Goal: Information Seeking & Learning: Learn about a topic

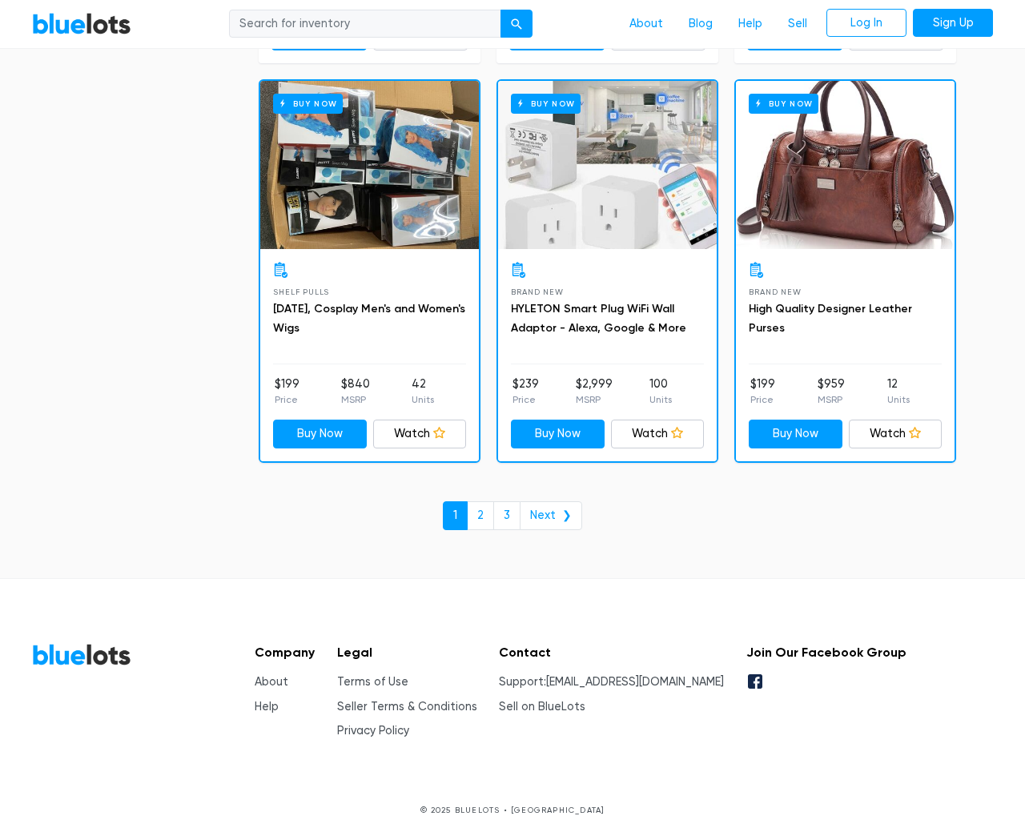
scroll to position [6826, 0]
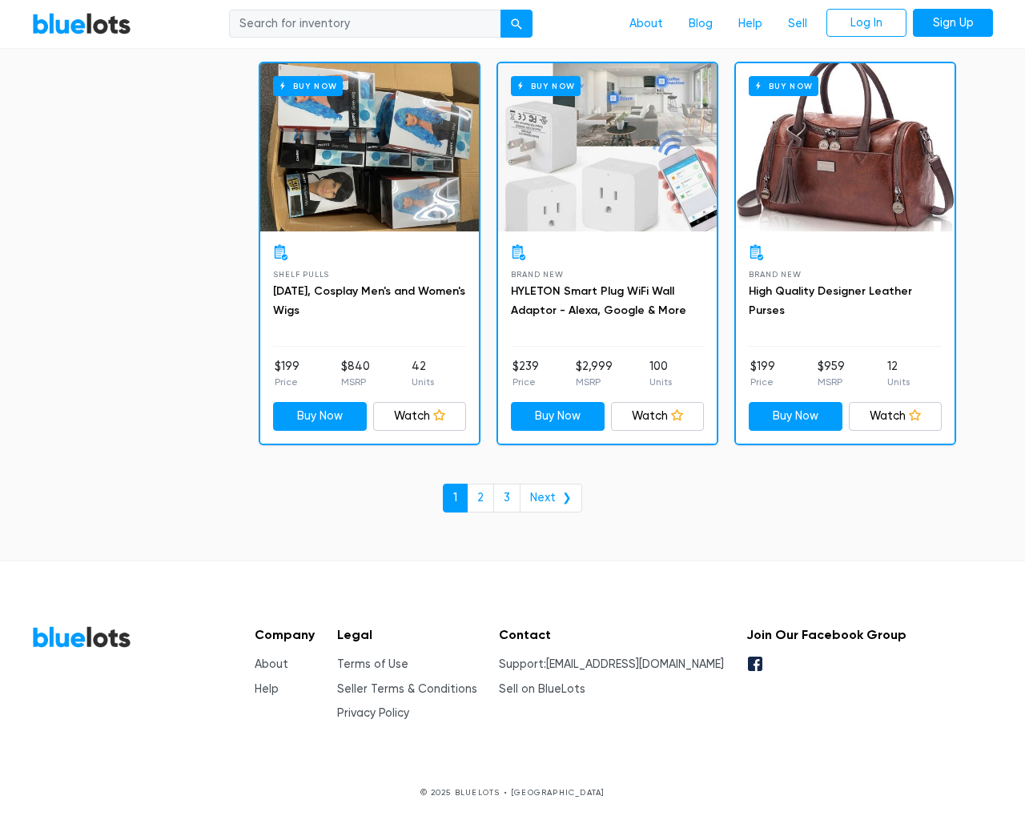
type input "the"
type input "testing@example.com"
type input "e"
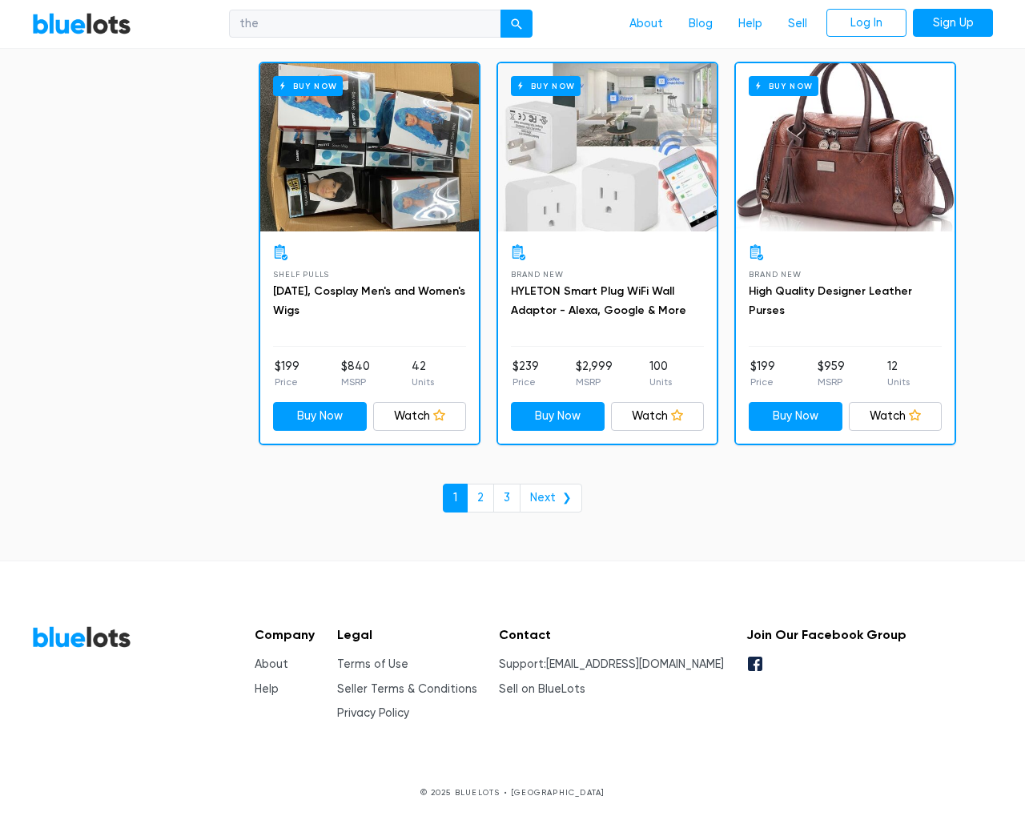
checkbox New"] "false"
type input "e"
checkbox Pulls"] "false"
checkbox input "false"
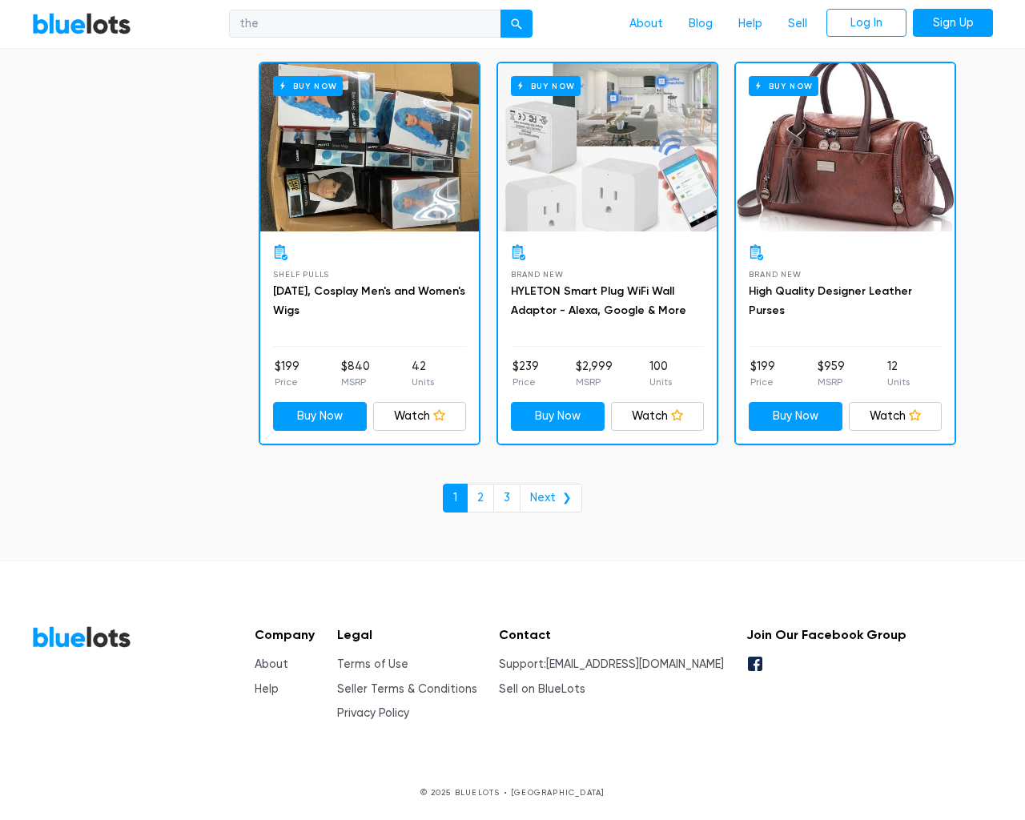
checkbox Accessories"] "false"
checkbox input "false"
checkbox Merchandise"] "false"
checkbox Goods"] "false"
checkbox Beauty"] "false"
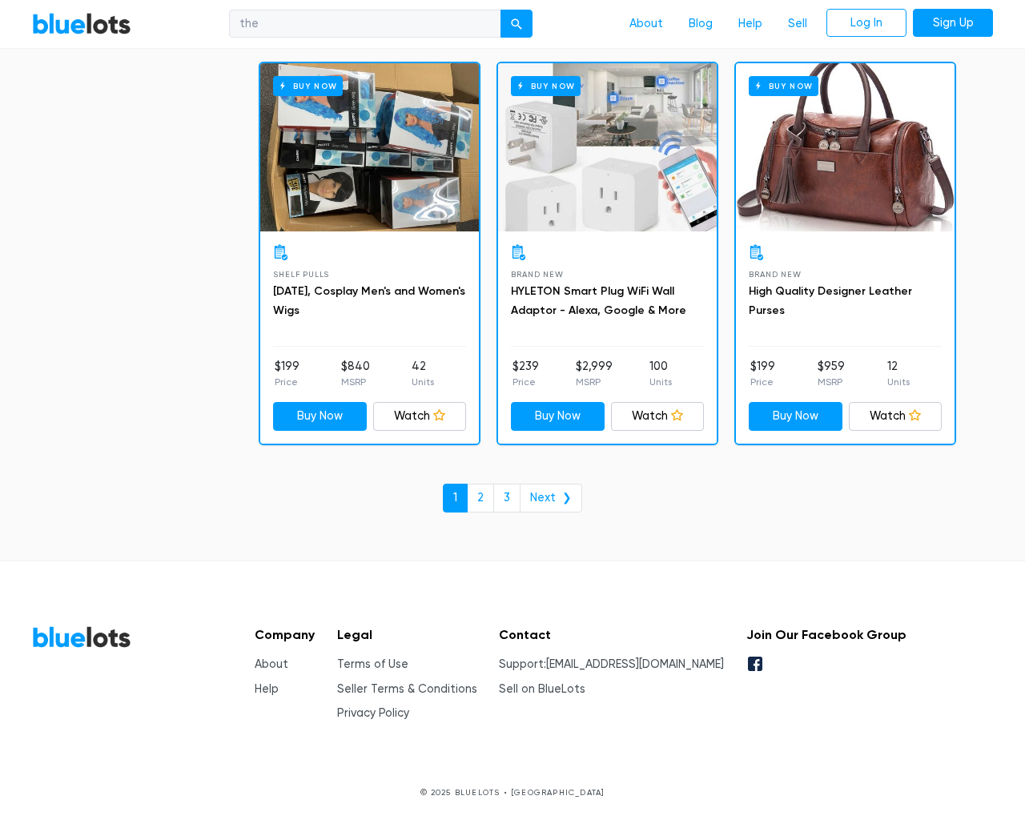
checkbox Garden"] "false"
checkbox Baby"] "false"
checkbox input "false"
type input "e"
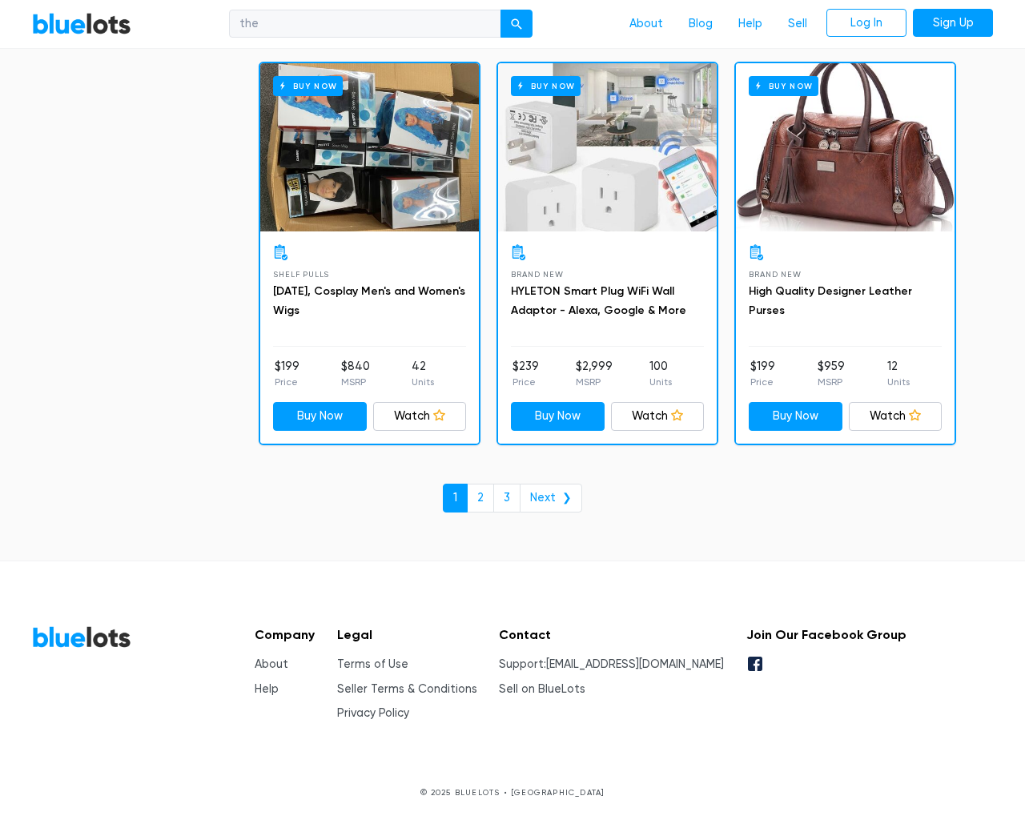
select select "10000"
select select "50000"
select select "ending_soonest"
select select "50000"
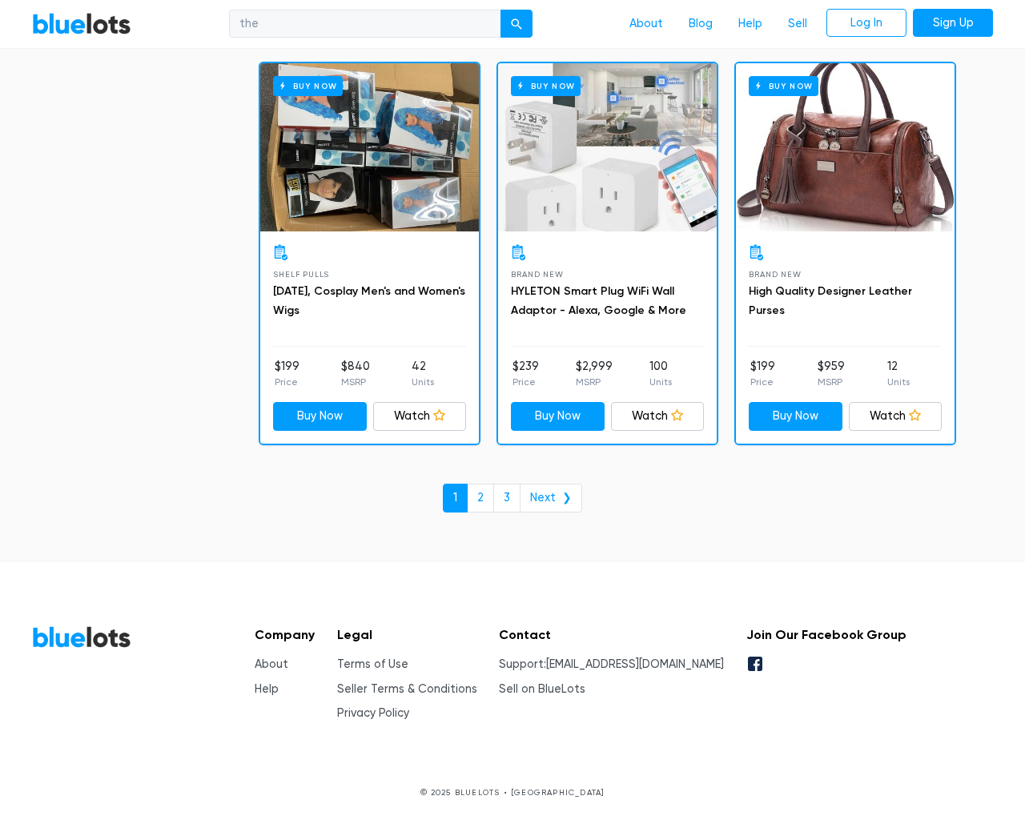
select select "highest_price"
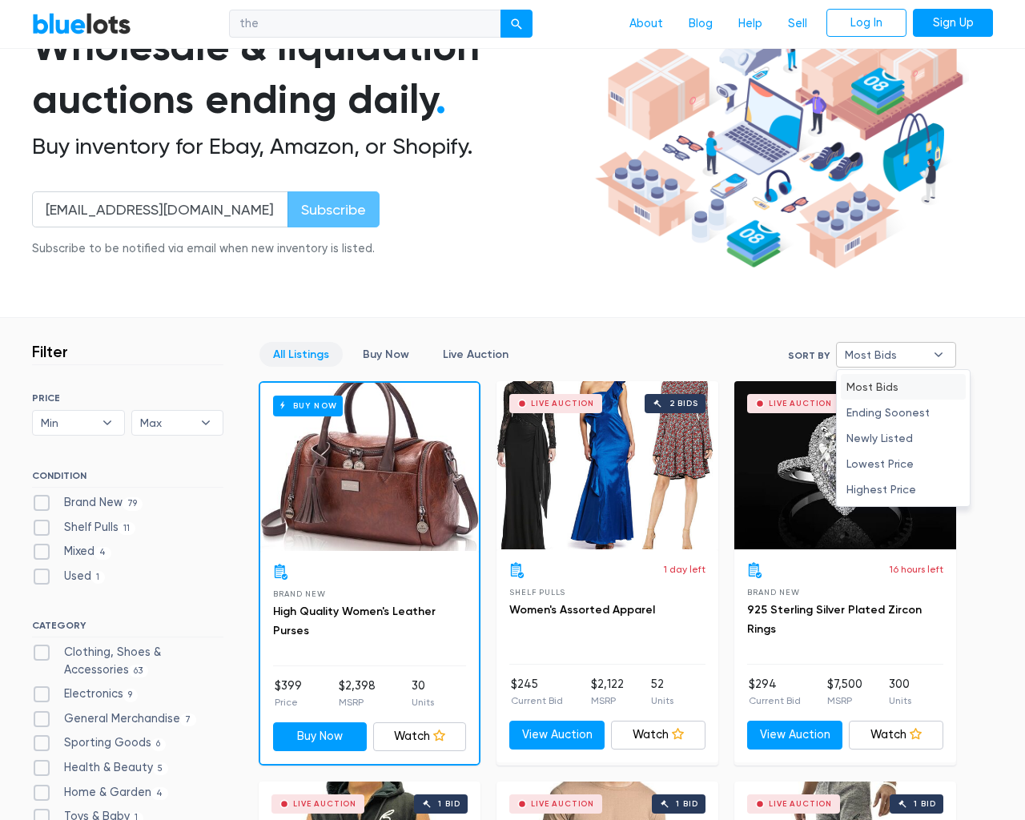
type input "e"
checkbox New"] "false"
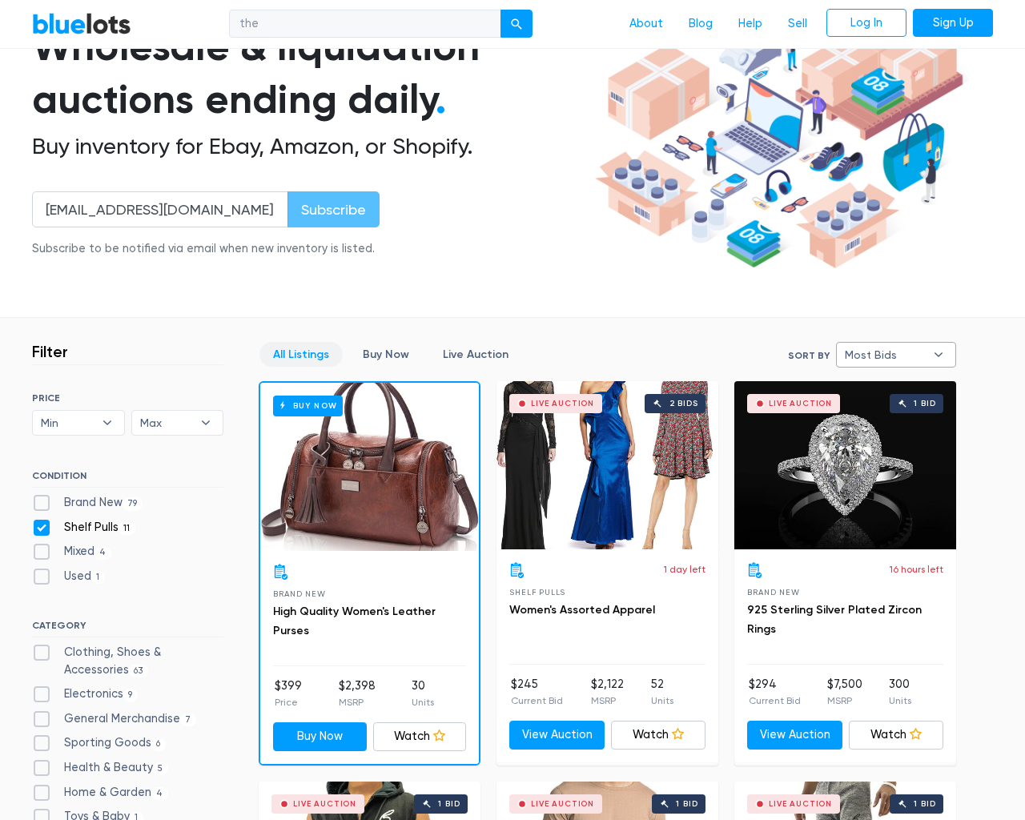
checkbox Pulls"] "false"
checkbox input "false"
checkbox Accessories"] "false"
checkbox input "false"
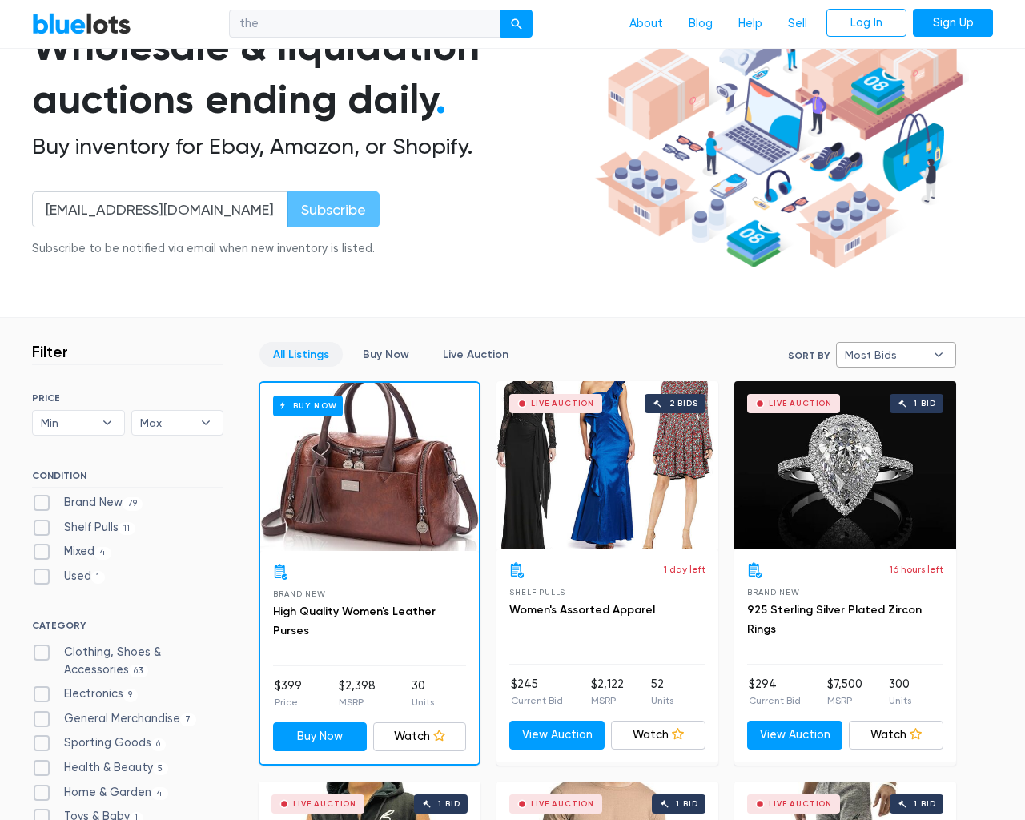
checkbox Merchandise"] "false"
checkbox Goods"] "false"
checkbox Beauty"] "false"
checkbox Garden"] "false"
checkbox Baby"] "false"
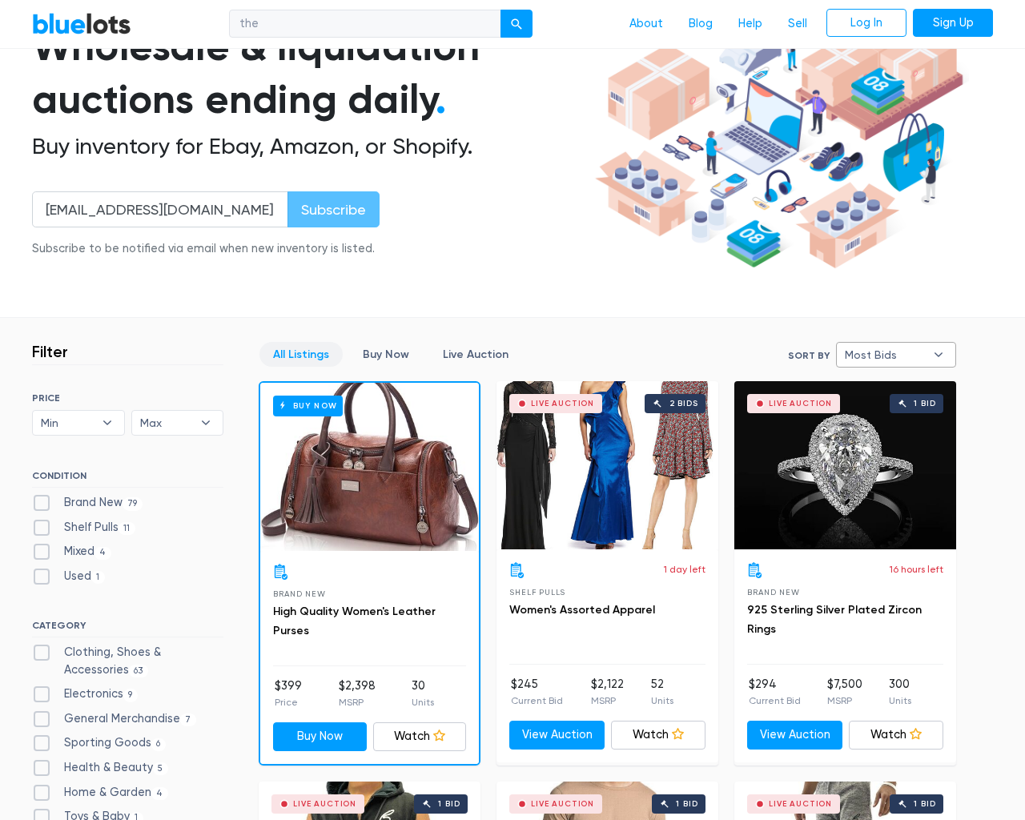
checkbox input "false"
type input "e"
select select "most_bids"
type input "e"
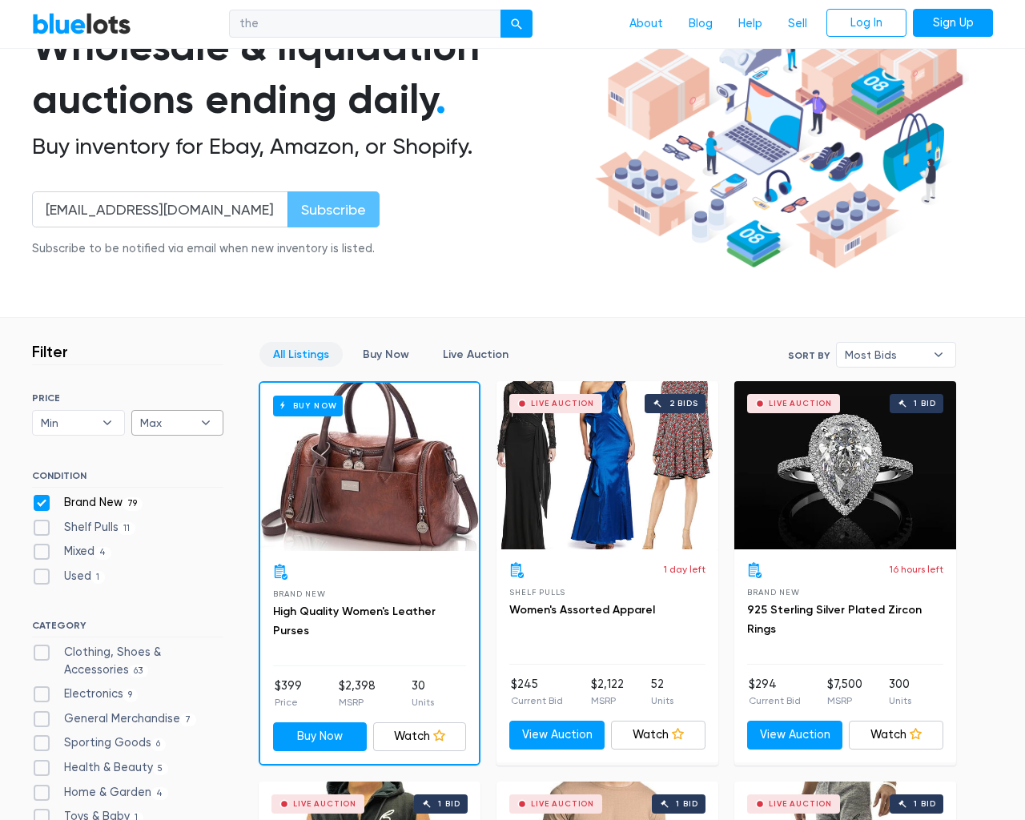
checkbox New"] "false"
checkbox Pulls"] "false"
checkbox input "false"
checkbox Accessories"] "false"
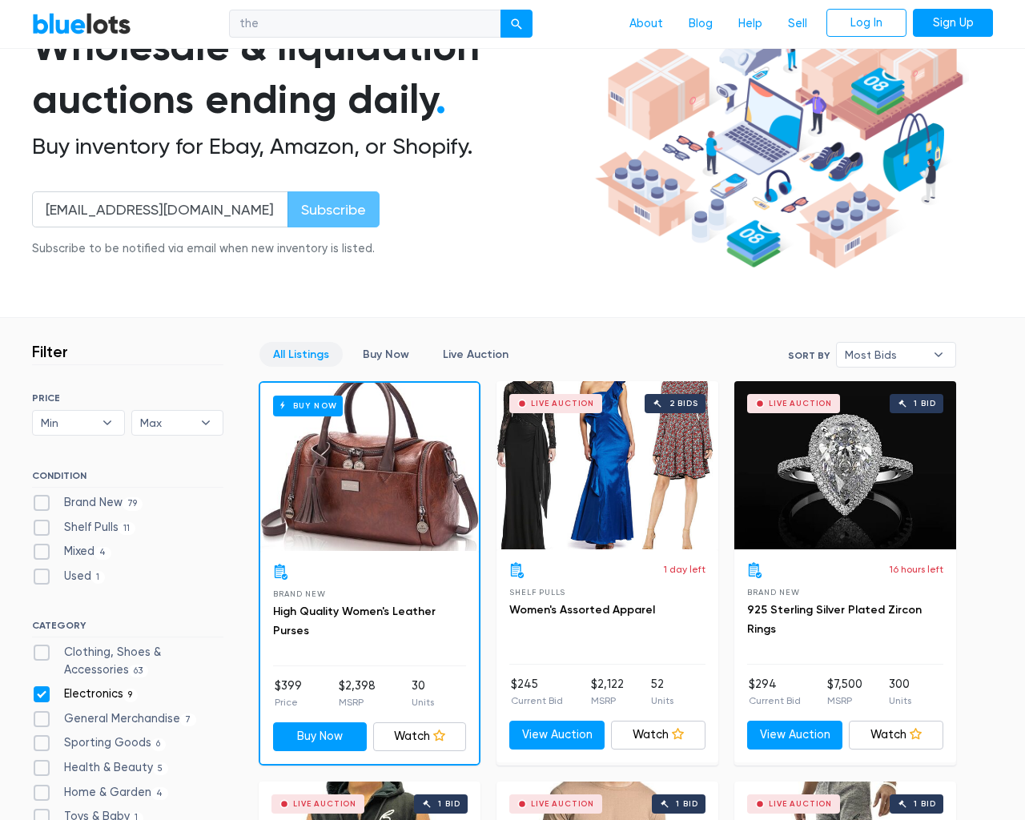
checkbox input "false"
checkbox Merchandise"] "false"
checkbox Goods"] "false"
checkbox Beauty"] "false"
checkbox Garden"] "false"
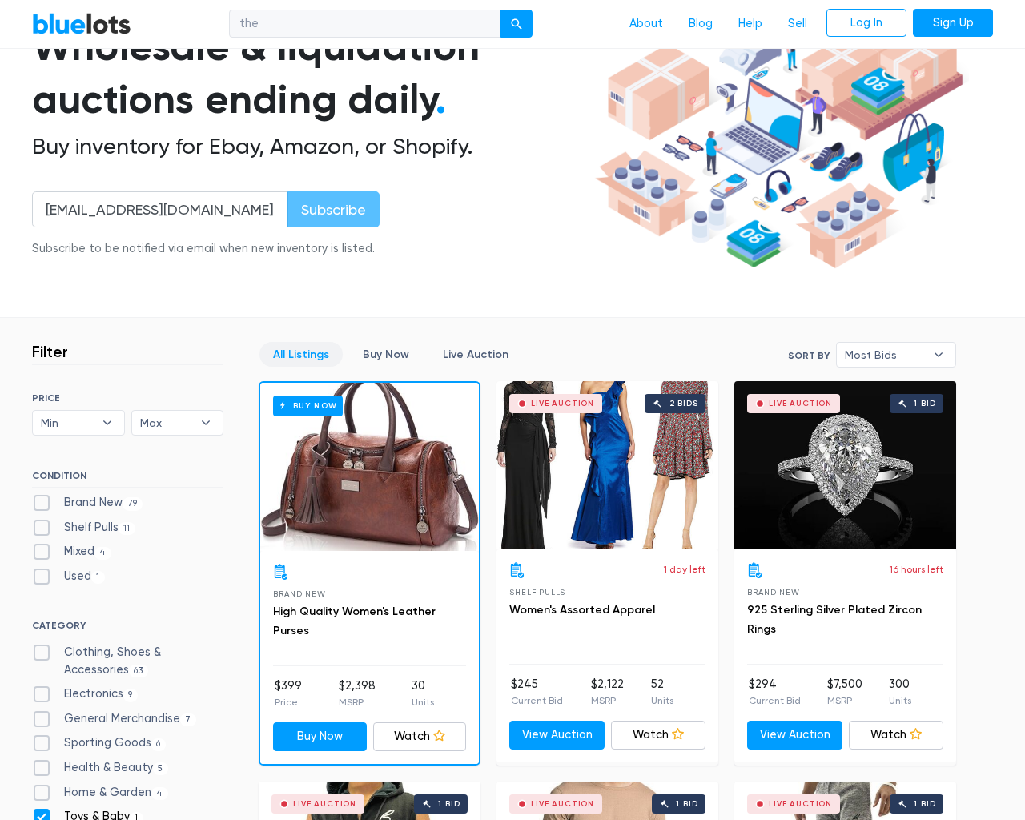
checkbox Baby"] "false"
checkbox input "false"
type input "e"
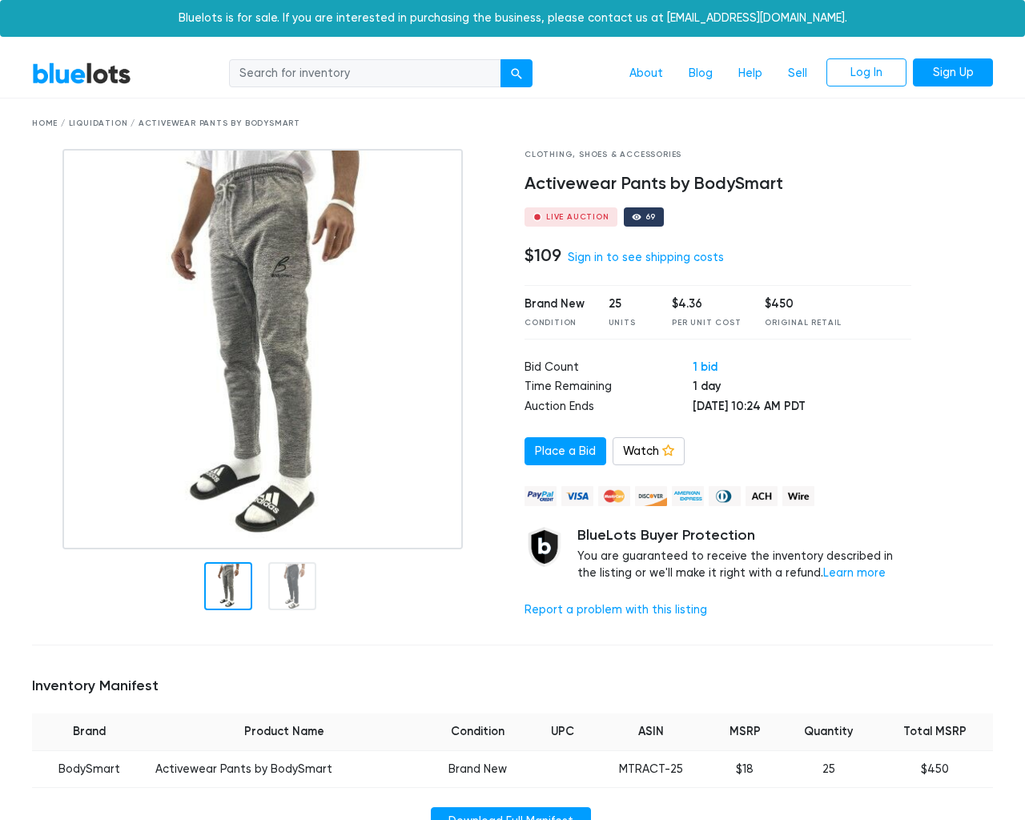
scroll to position [1065, 0]
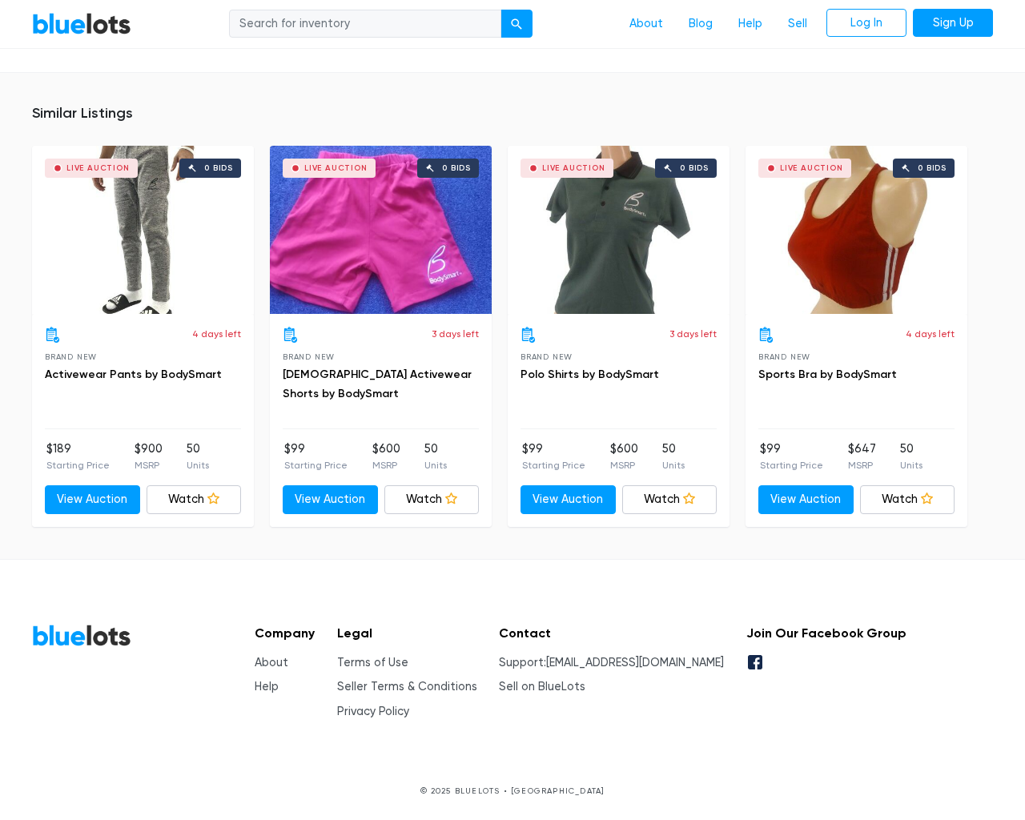
type input "the"
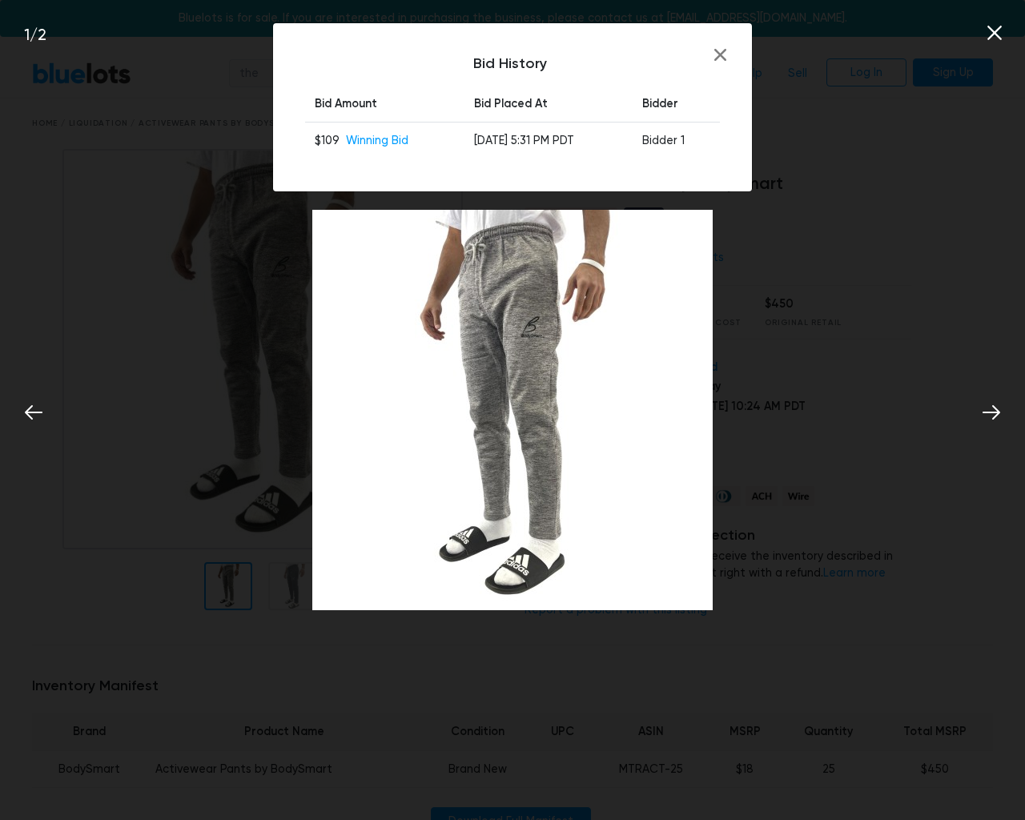
scroll to position [1066, 0]
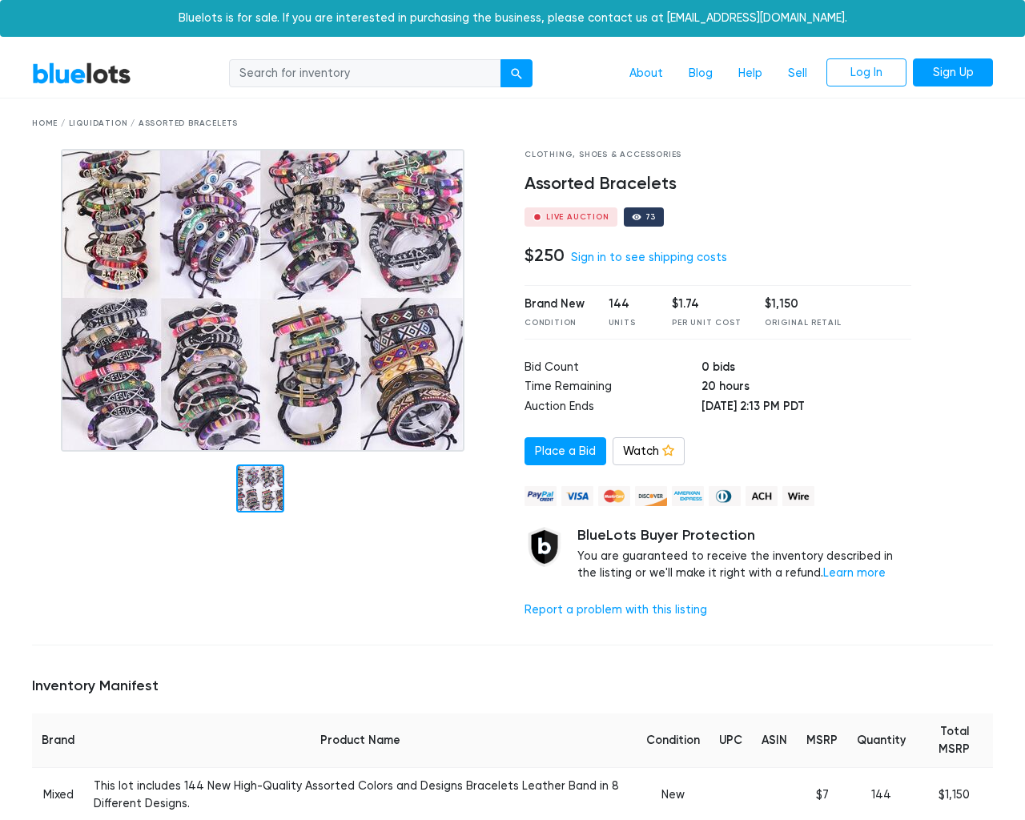
scroll to position [1049, 0]
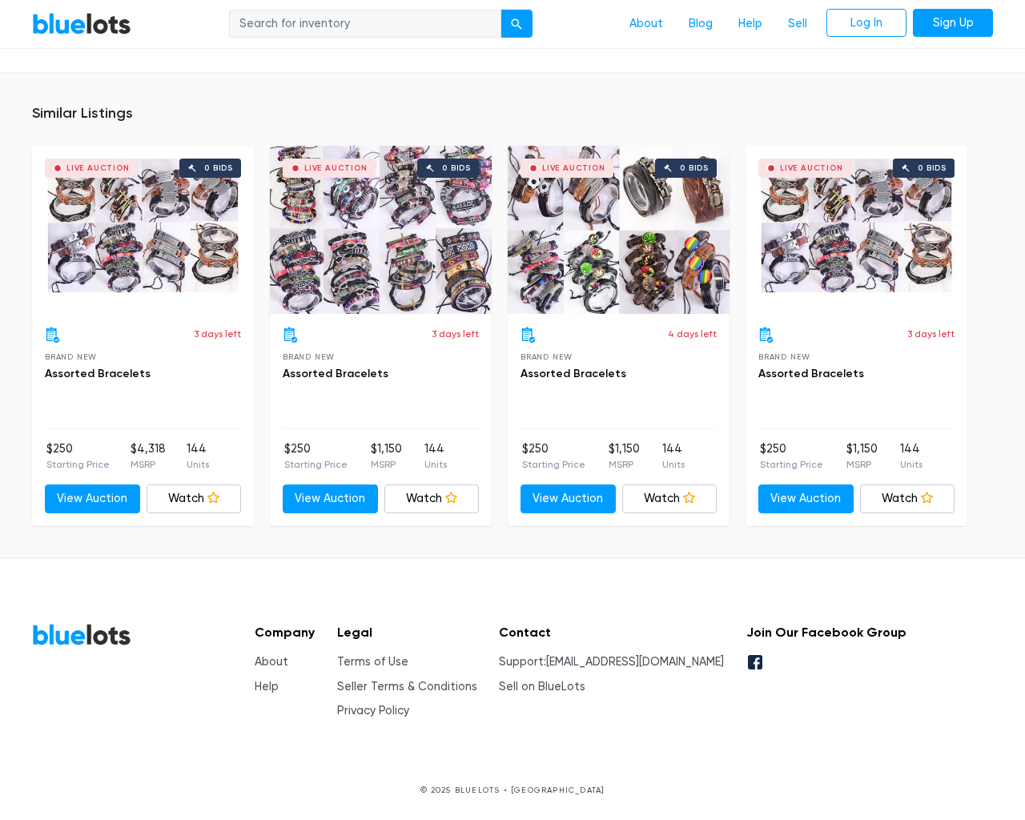
type input "the"
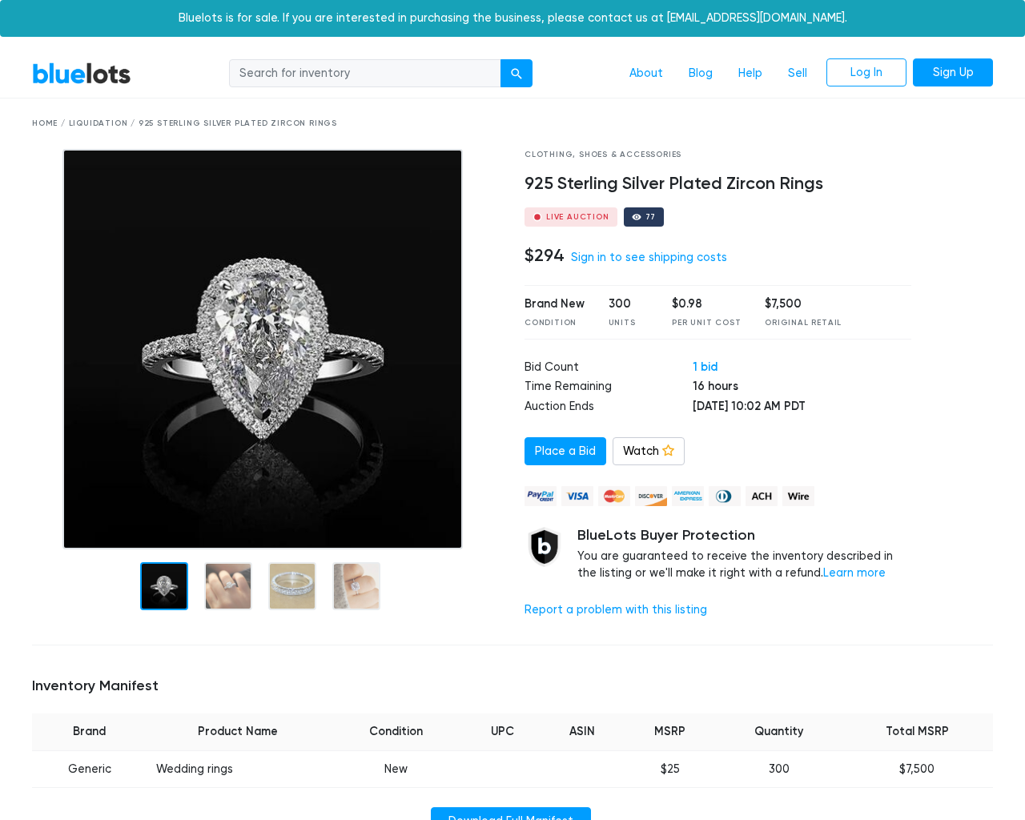
scroll to position [1086, 0]
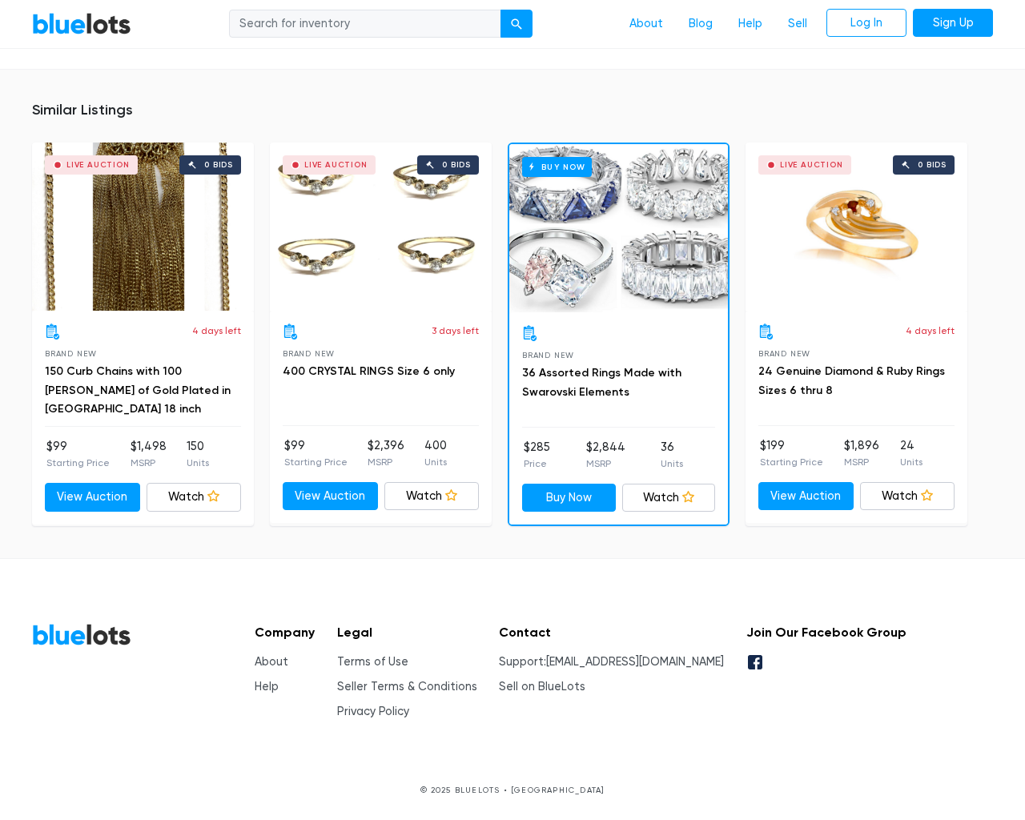
type input "the"
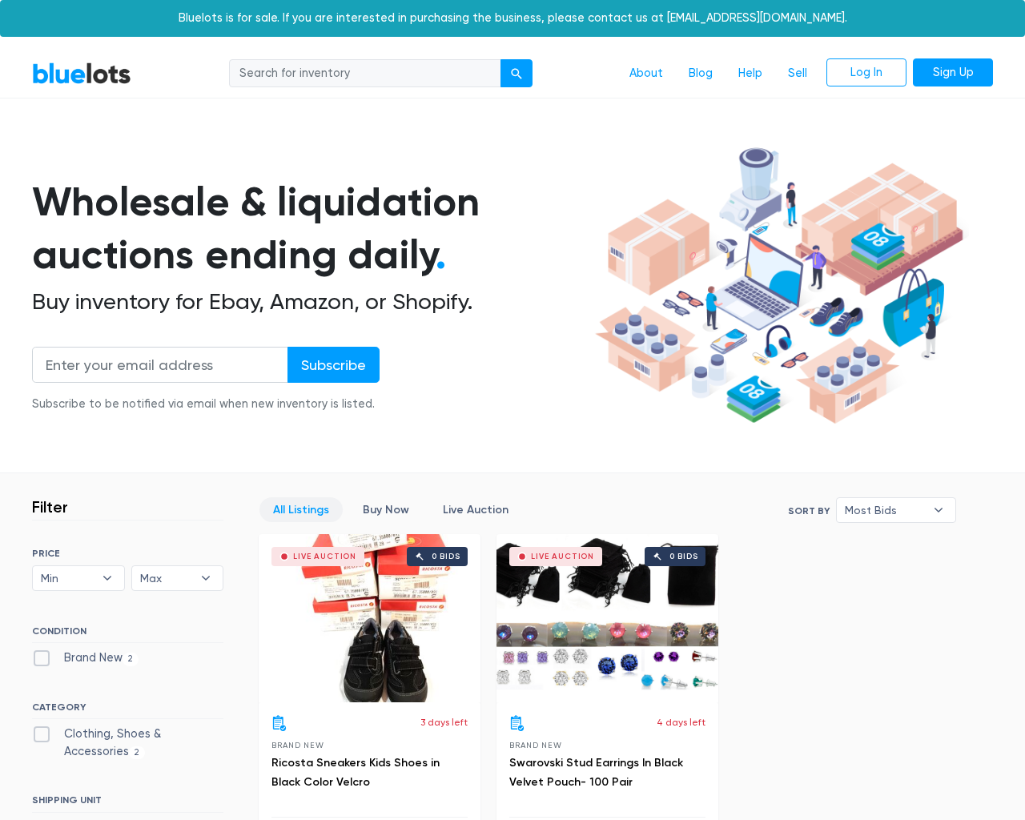
scroll to position [443, 0]
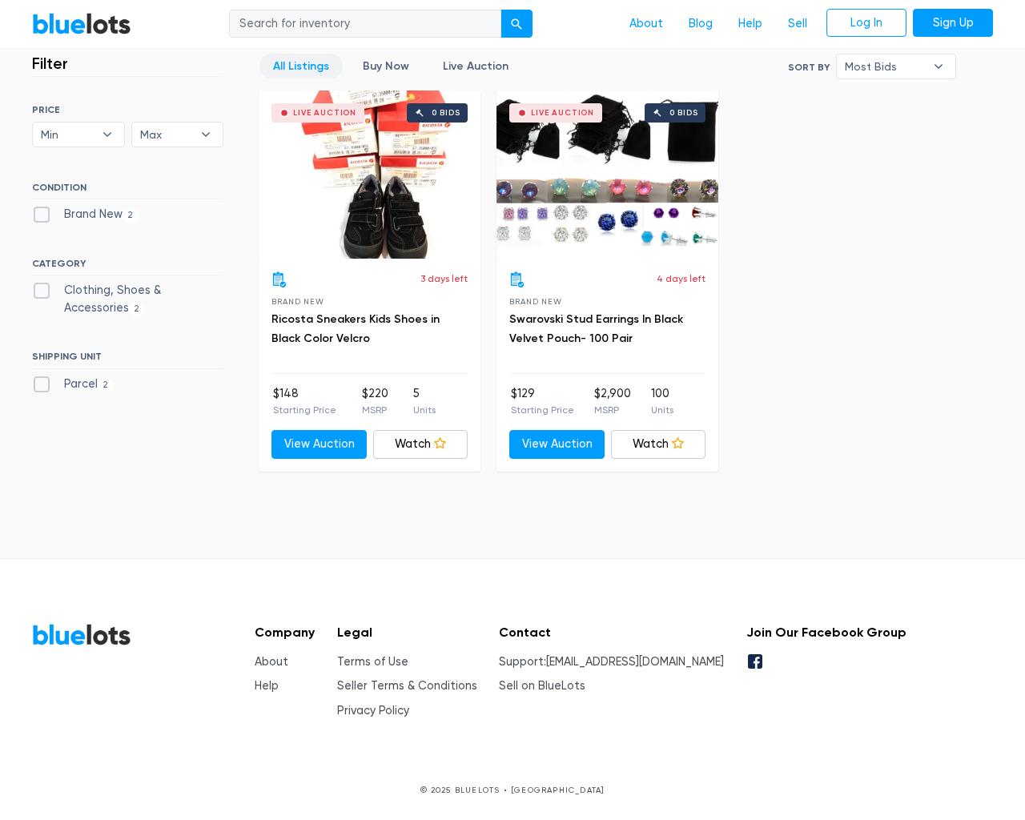
type input "the"
type input "testing@example.com"
type input "e"
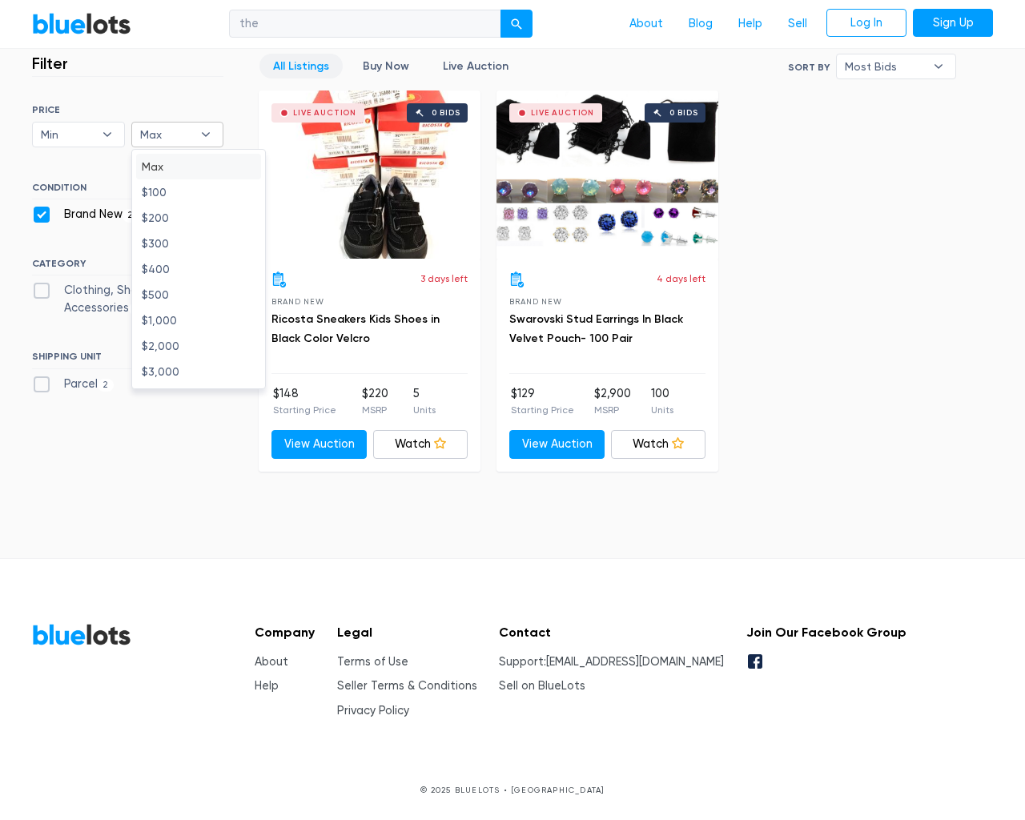
checkbox New"] "false"
type input "e"
checkbox Accessories"] "false"
checkbox input "false"
type input "e"
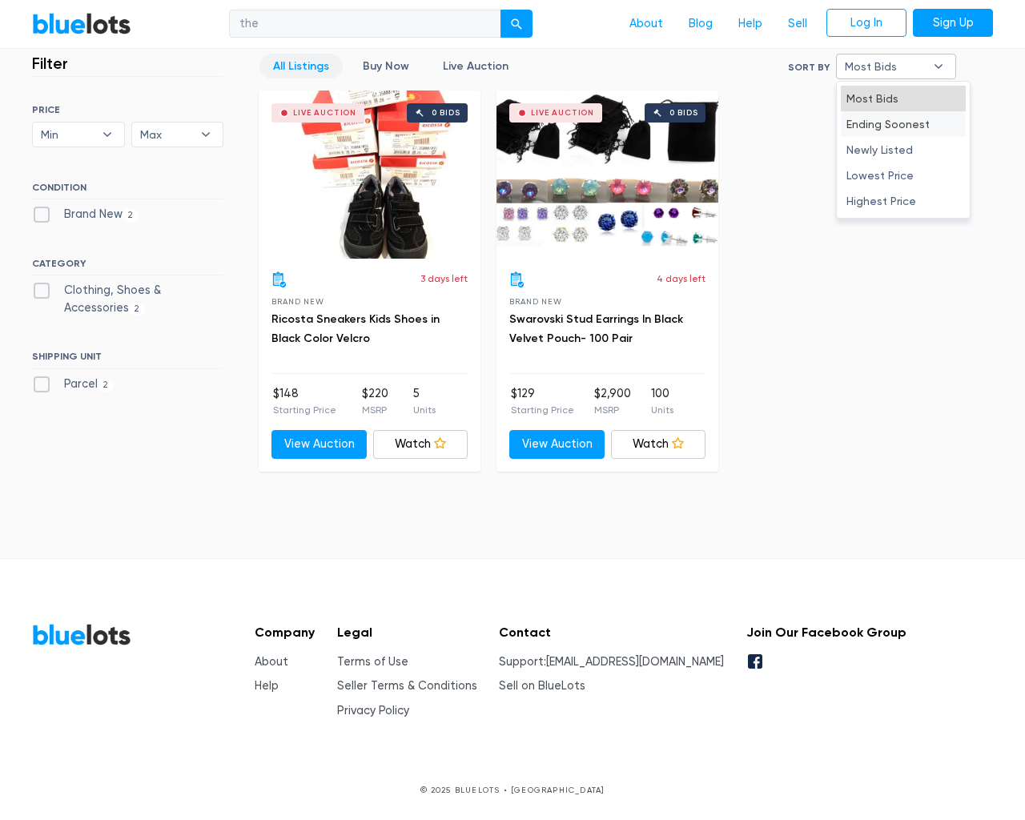
type input "e"
select select "10000"
select select "50000"
select select "ending_soonest"
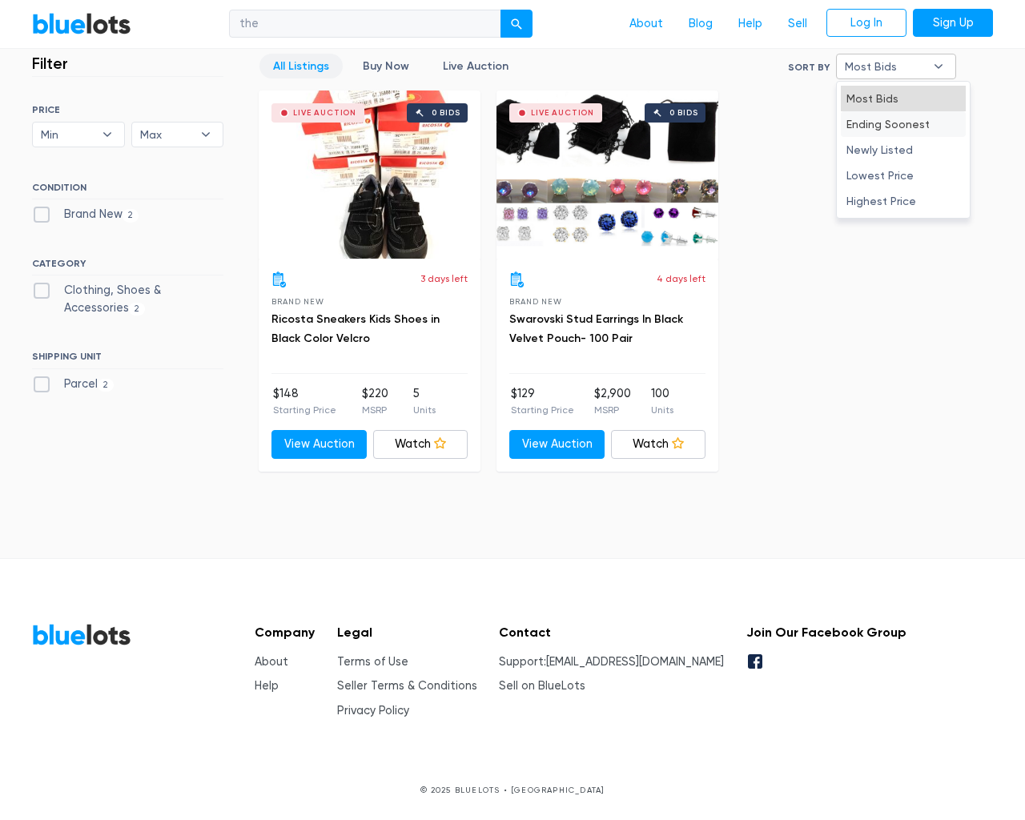
select select "50000"
select select "ending_soonest"
type input "e"
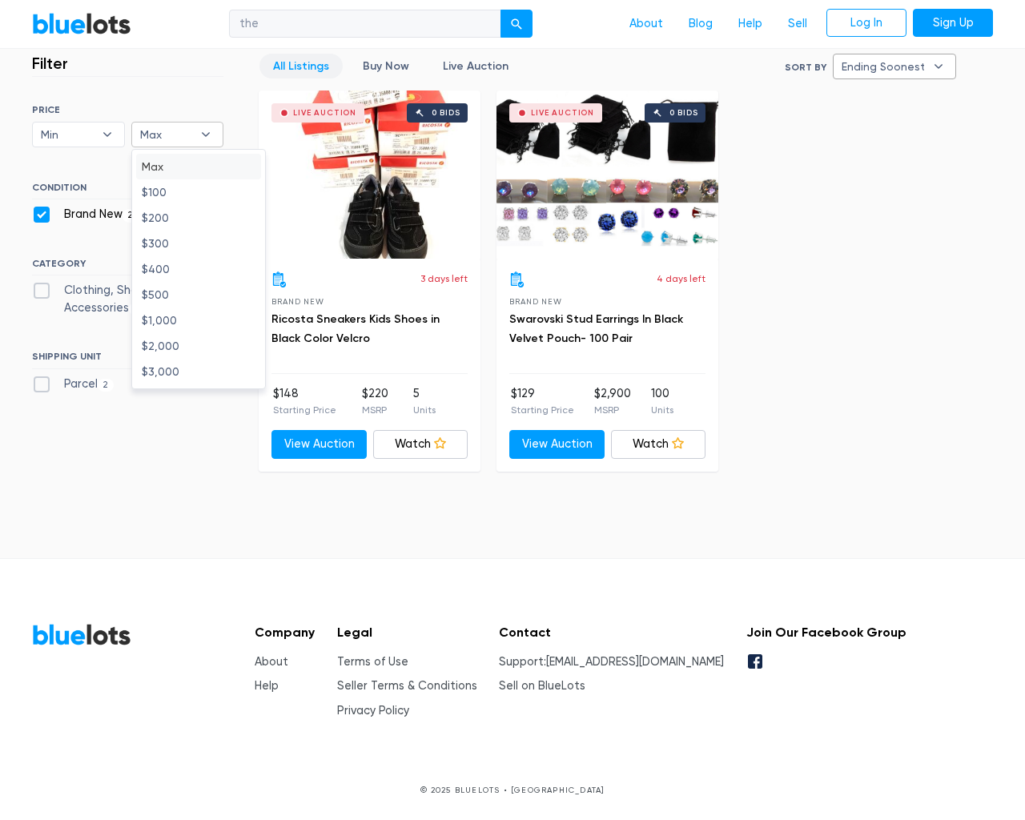
checkbox New"] "false"
checkbox Accessories"] "false"
checkbox input "false"
type input "e"
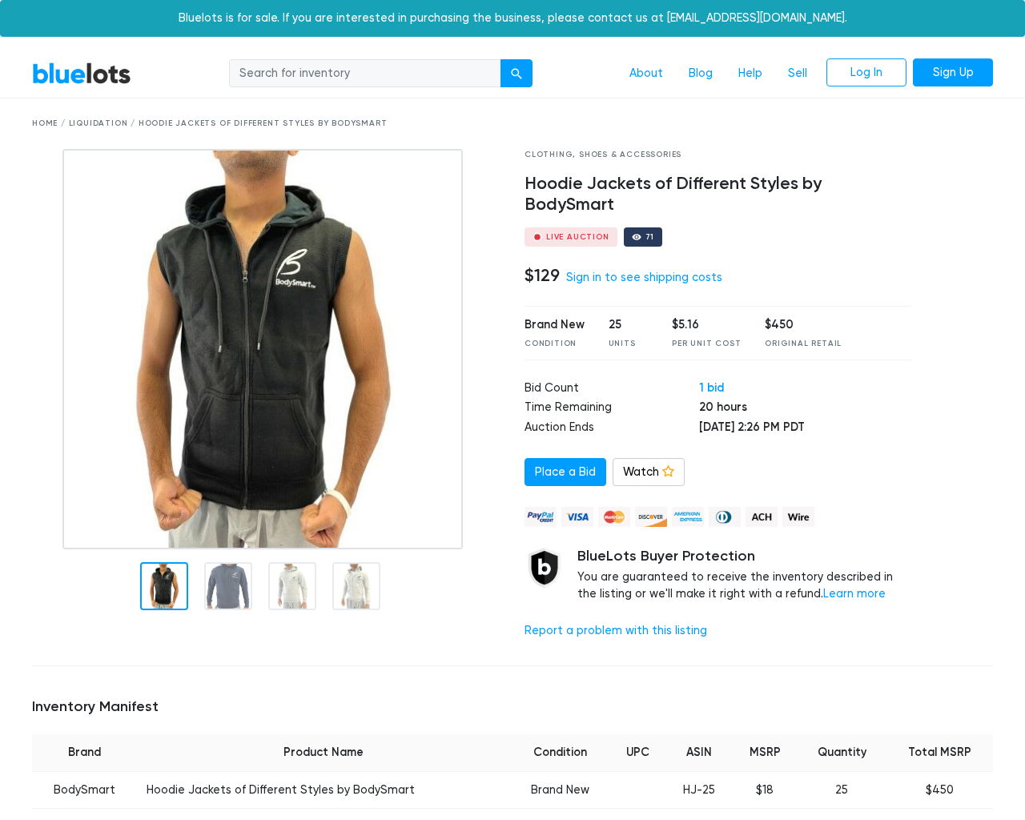
scroll to position [1049, 0]
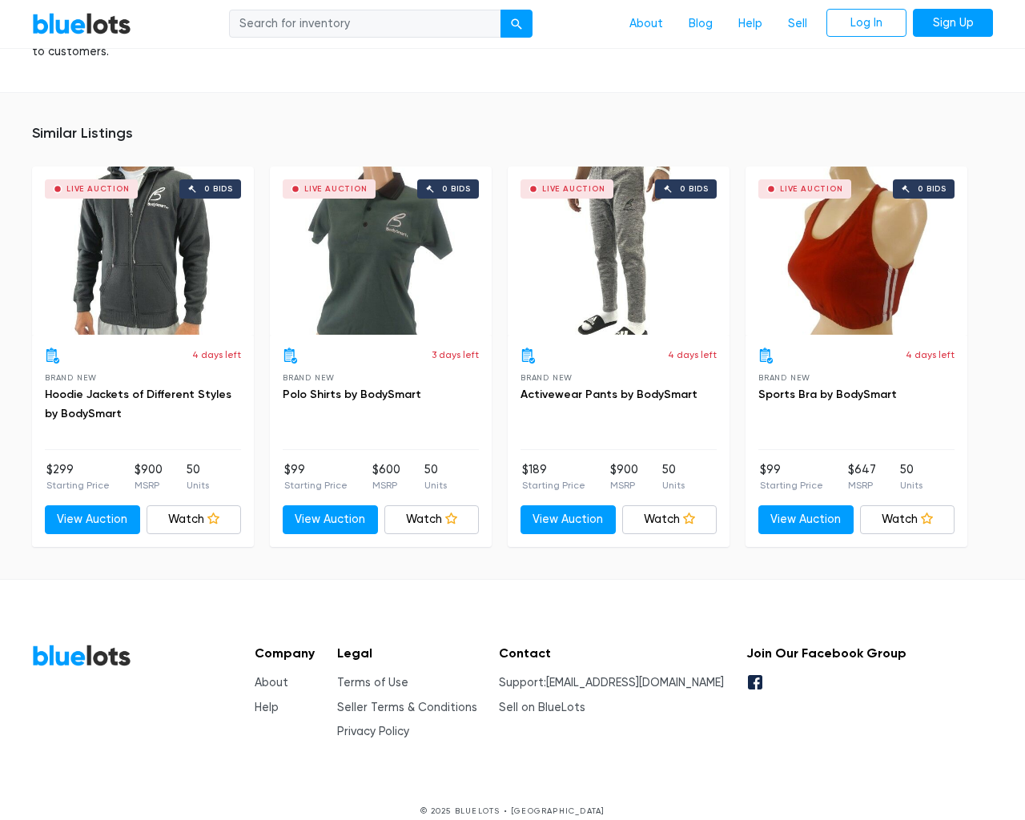
type input "the"
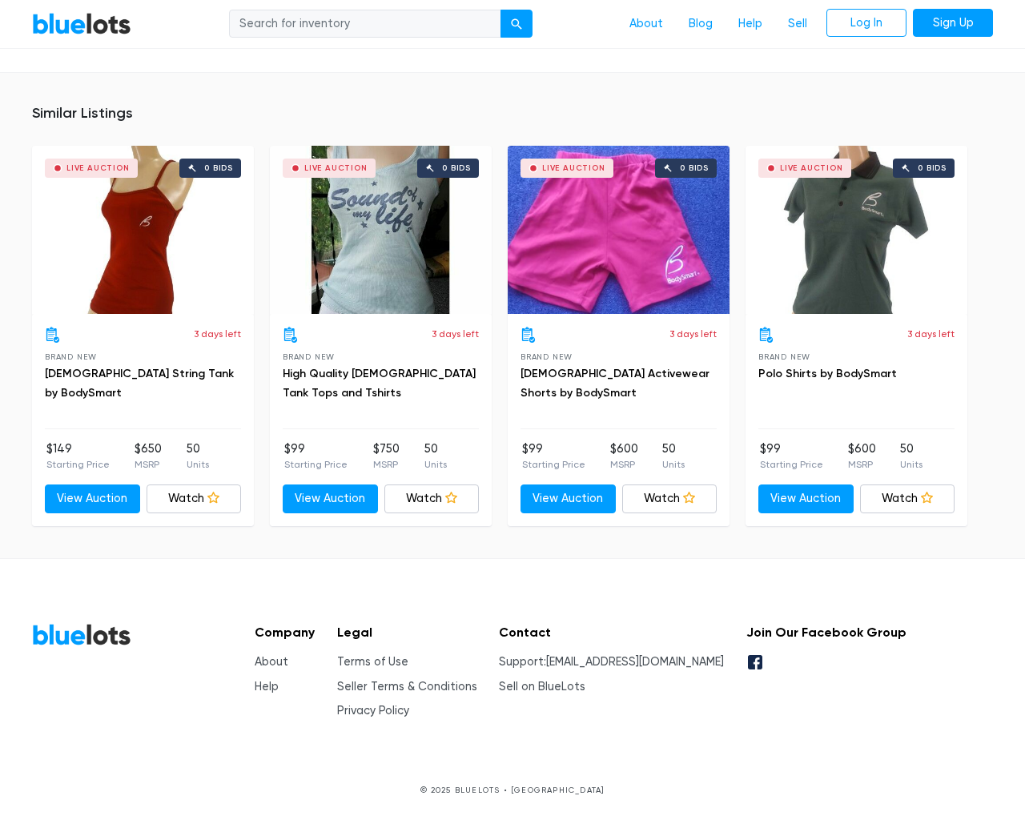
scroll to position [1049, 0]
type input "the"
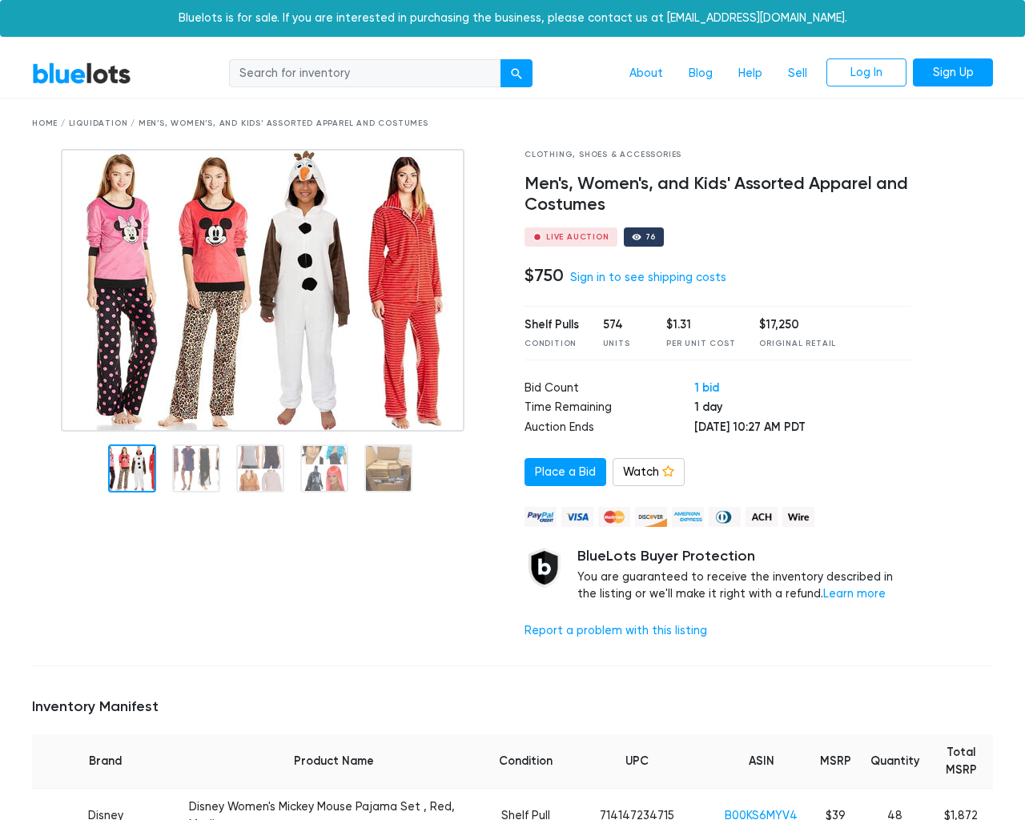
scroll to position [4324, 0]
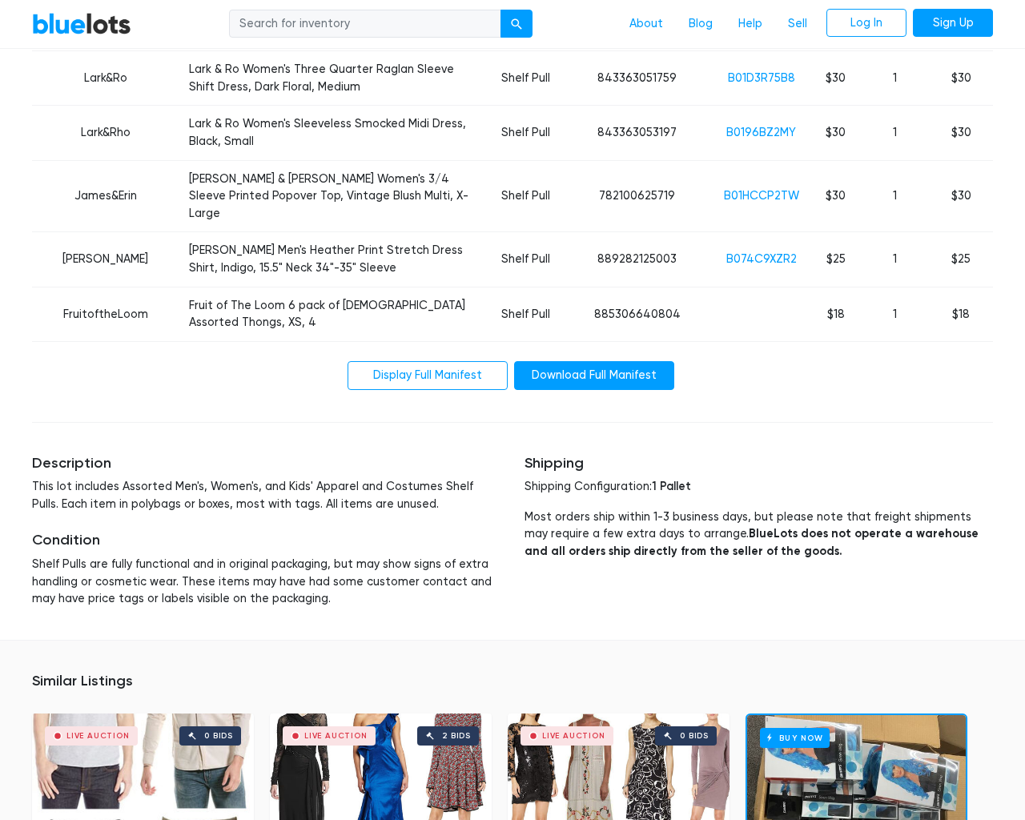
type input "the"
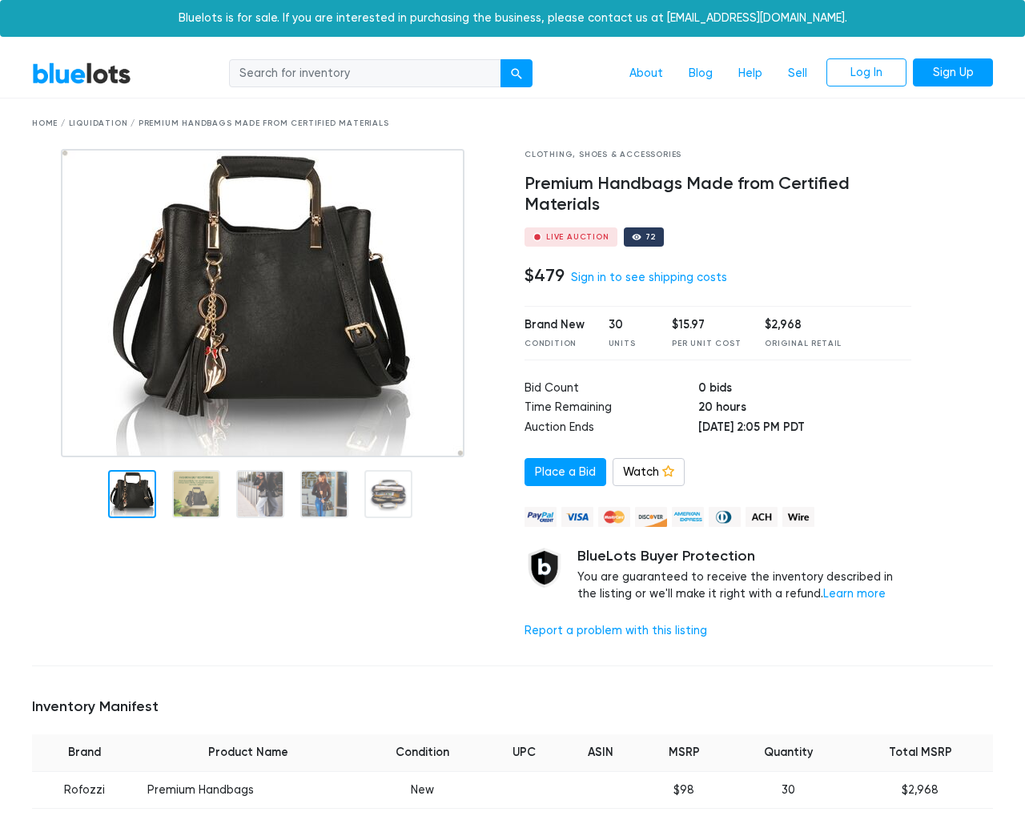
scroll to position [1107, 0]
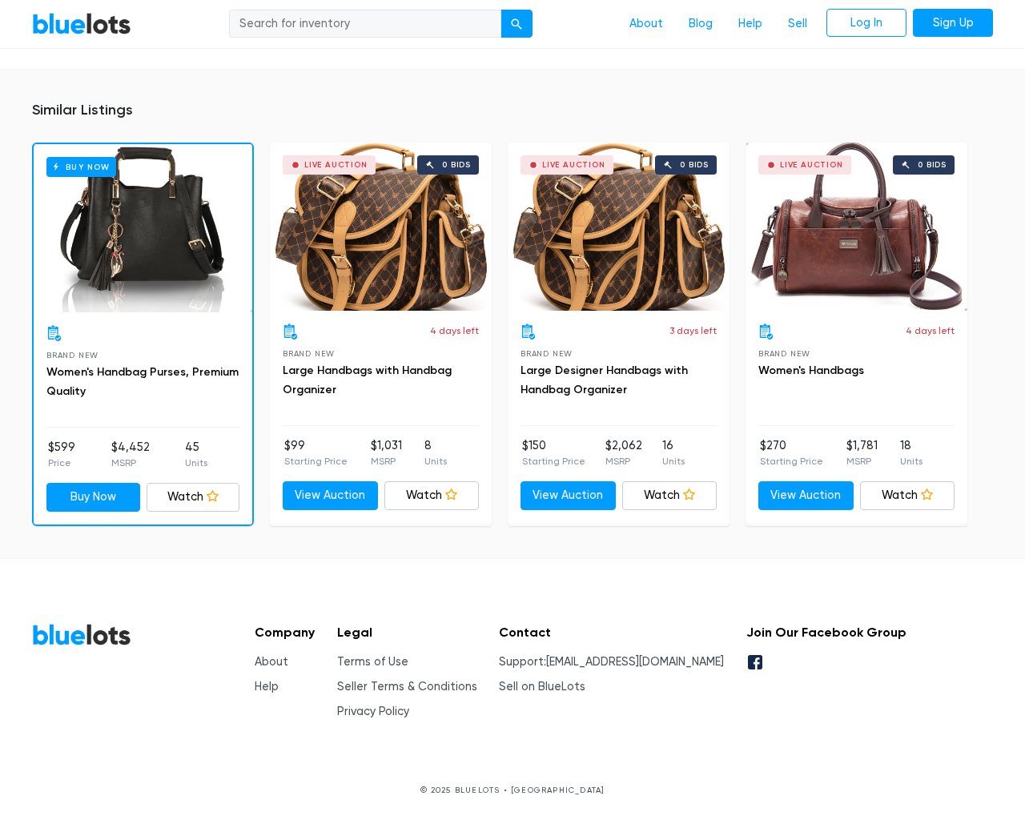
type input "the"
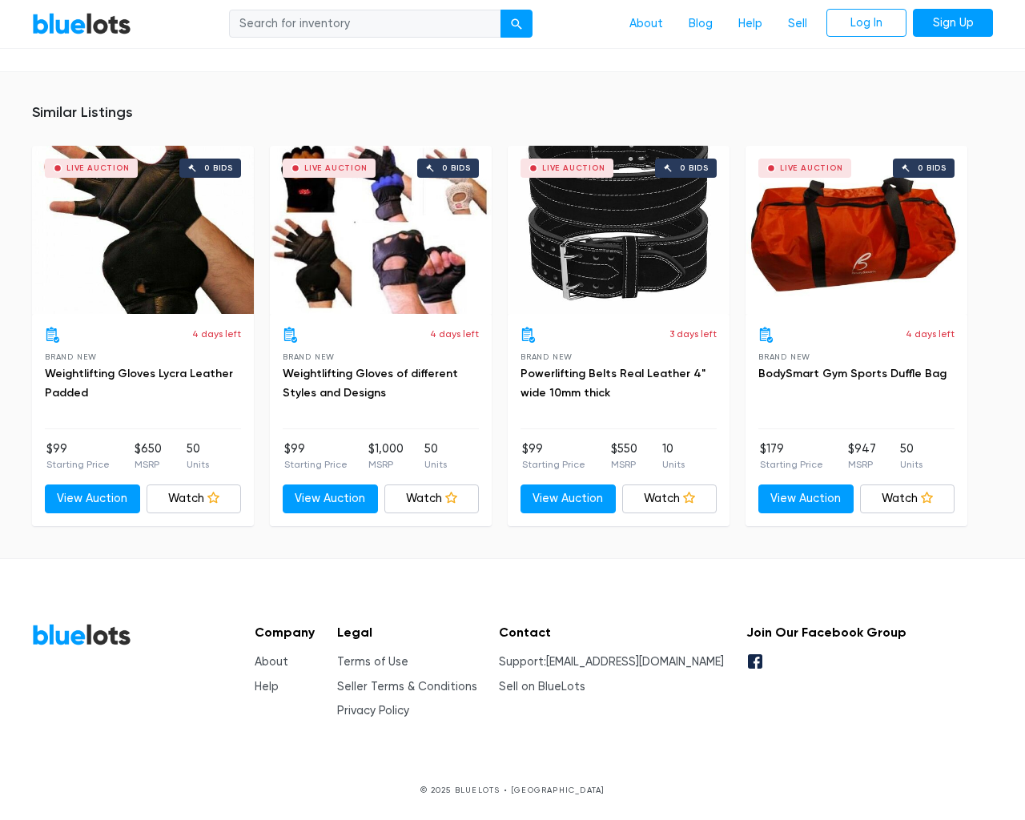
scroll to position [1014, 0]
type input "the"
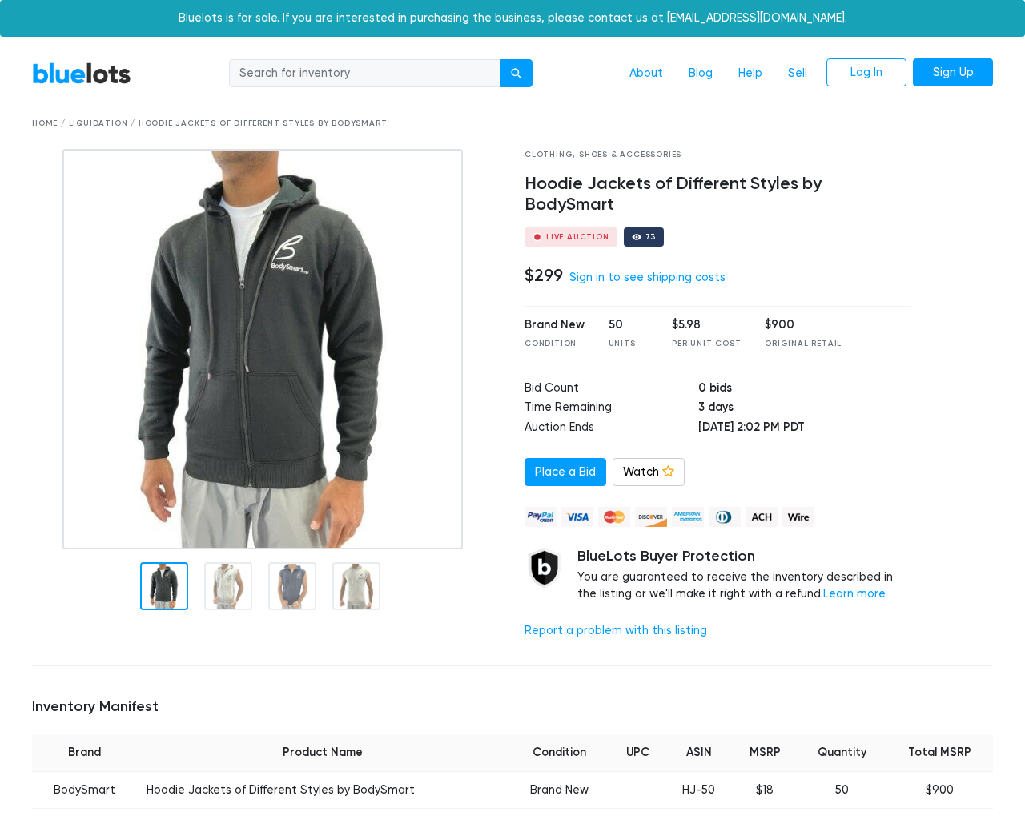
scroll to position [1049, 0]
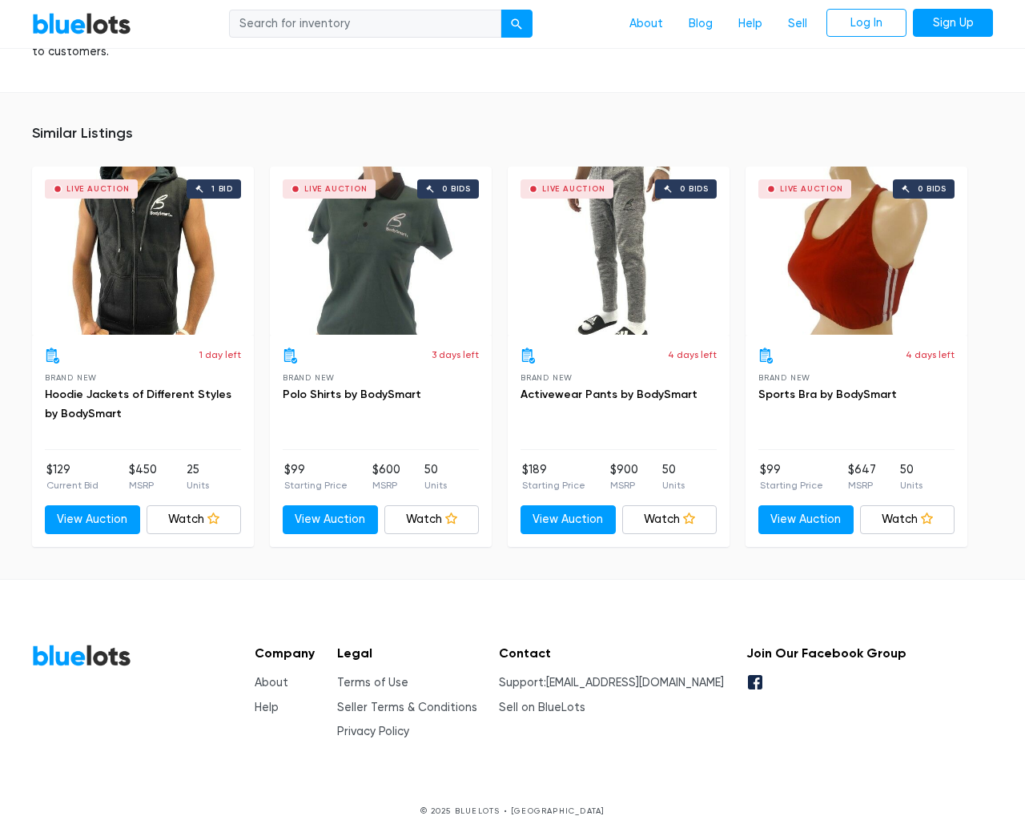
type input "the"
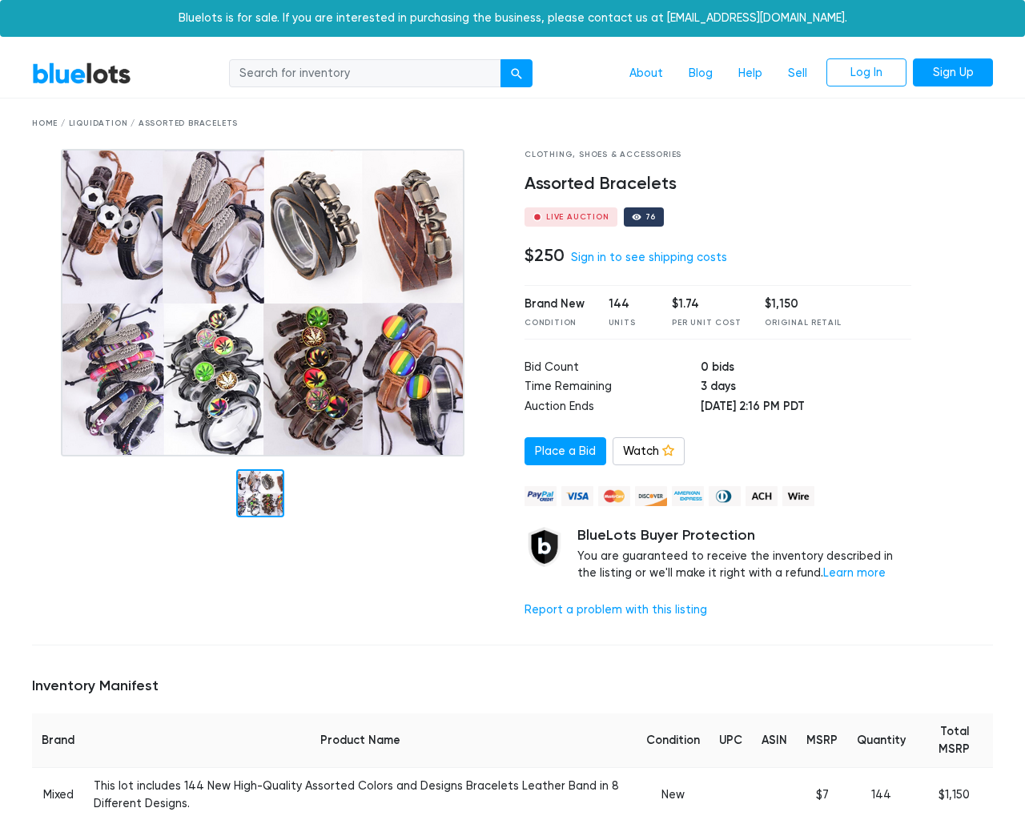
scroll to position [1049, 0]
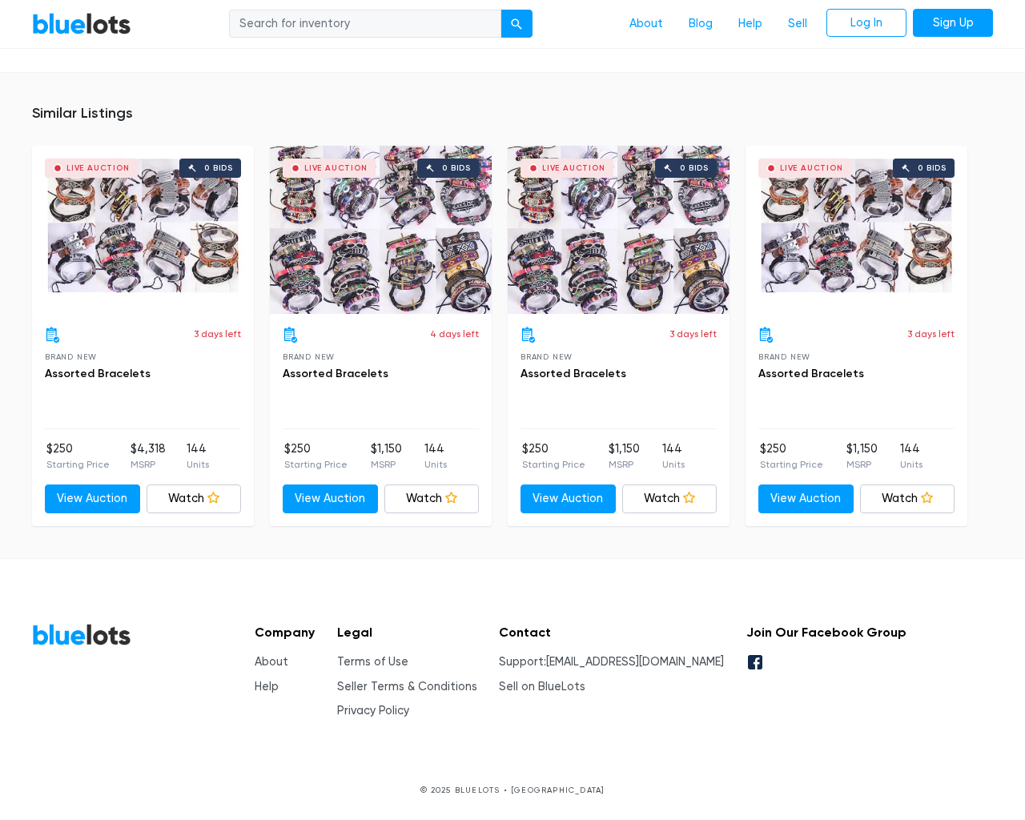
type input "the"
